Goal: Go to known website: Access a specific website the user already knows

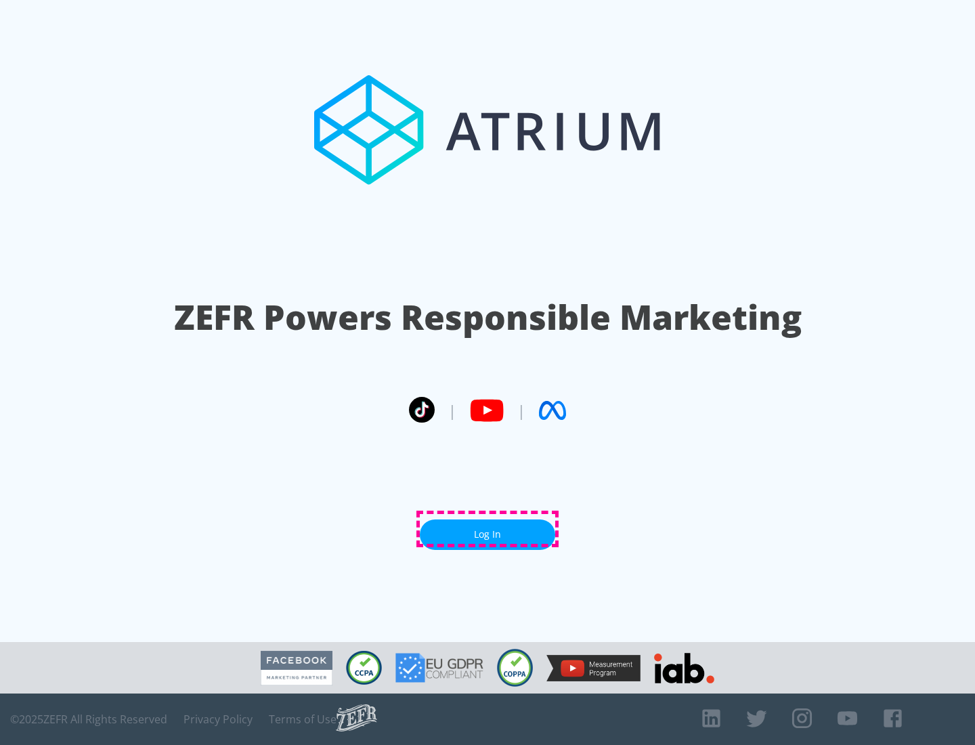
click at [487, 529] on link "Log In" at bounding box center [487, 534] width 135 height 30
